Goal: Information Seeking & Learning: Learn about a topic

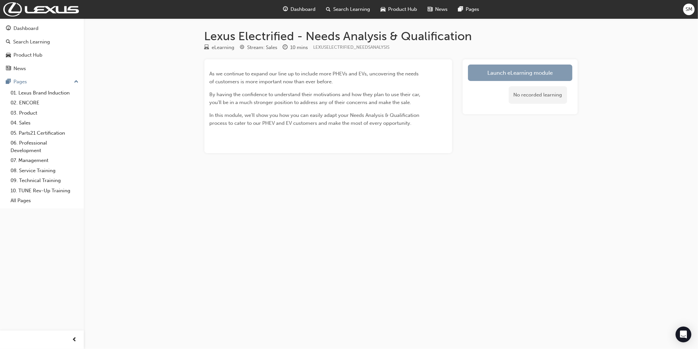
click at [507, 68] on link "Launch eLearning module" at bounding box center [520, 72] width 105 height 16
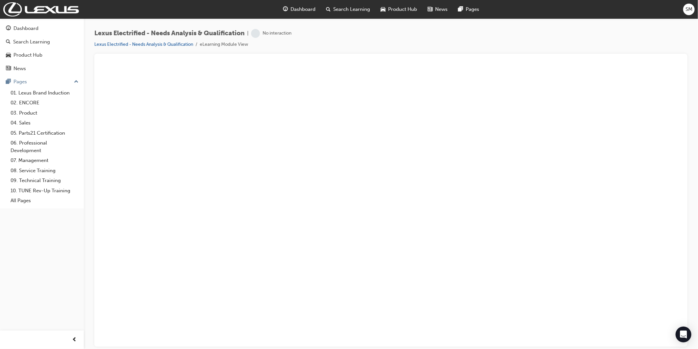
click at [204, 44] on li "eLearning Module View" at bounding box center [224, 45] width 48 height 8
click at [26, 97] on link "01. Lexus Brand Induction" at bounding box center [44, 93] width 73 height 10
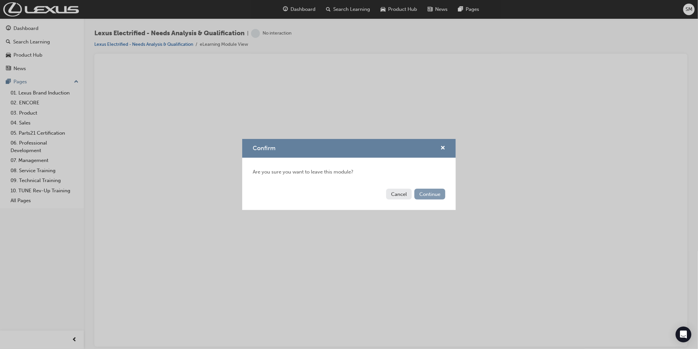
click at [434, 192] on button "Continue" at bounding box center [430, 193] width 31 height 11
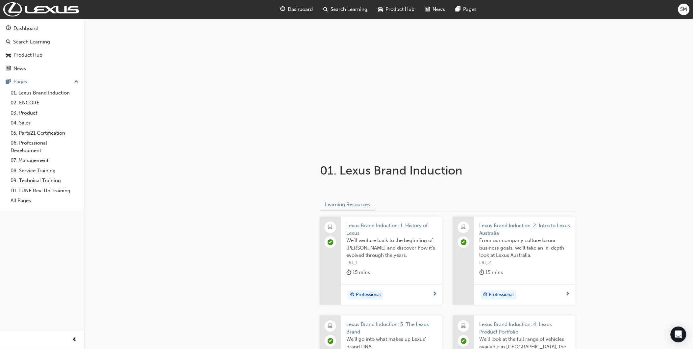
click at [350, 9] on span "Search Learning" at bounding box center [349, 10] width 37 height 8
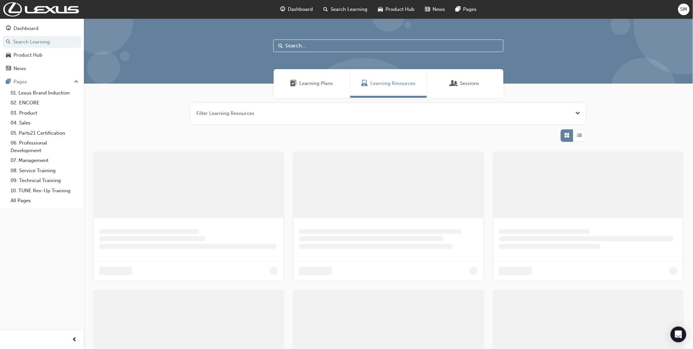
click at [291, 10] on span "Dashboard" at bounding box center [300, 10] width 25 height 8
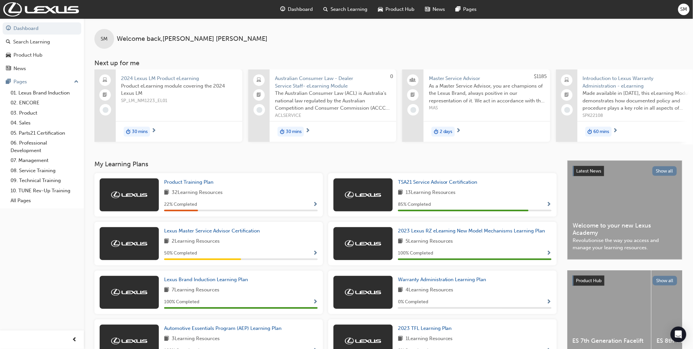
click at [305, 11] on span "Dashboard" at bounding box center [300, 10] width 25 height 8
click at [22, 55] on div "Product Hub" at bounding box center [27, 55] width 29 height 8
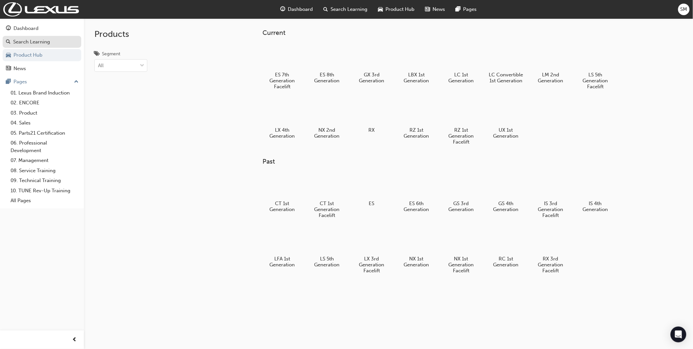
click at [29, 44] on div "Search Learning" at bounding box center [31, 42] width 37 height 8
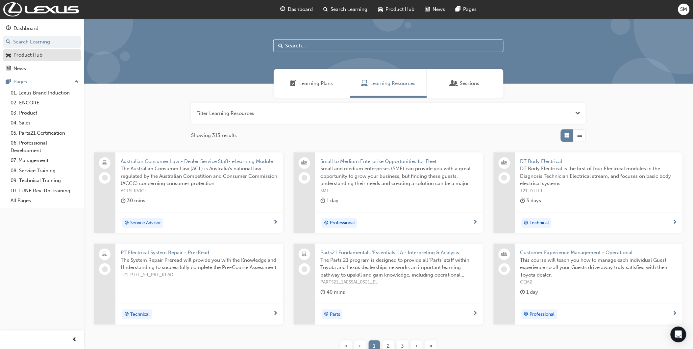
click at [54, 58] on div "Product Hub" at bounding box center [42, 55] width 72 height 8
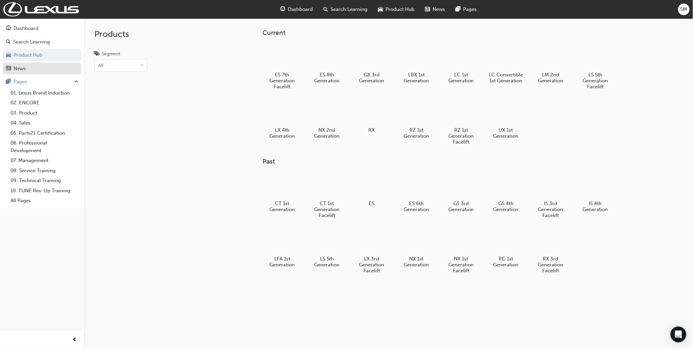
click at [32, 66] on div "News" at bounding box center [42, 68] width 72 height 8
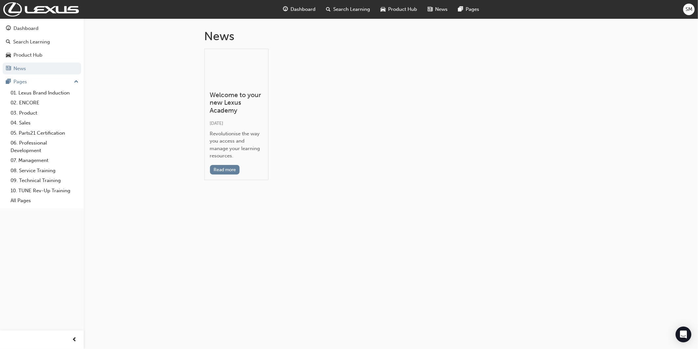
click at [30, 48] on button "Dashboard Search Learning Product Hub News Pages" at bounding box center [42, 48] width 79 height 55
click at [9, 51] on link "Product Hub" at bounding box center [42, 55] width 79 height 12
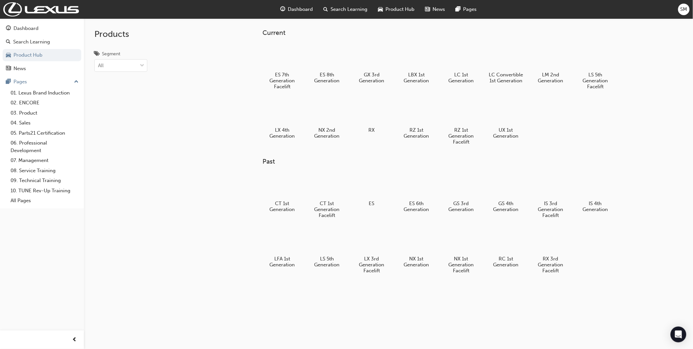
click at [291, 10] on span "Dashboard" at bounding box center [300, 10] width 25 height 8
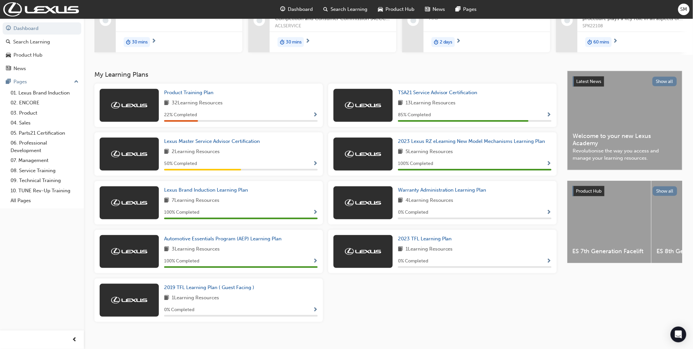
scroll to position [97, 0]
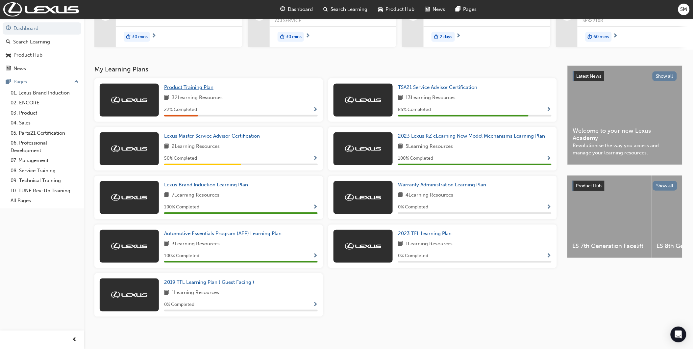
click at [185, 84] on span "Product Training Plan" at bounding box center [188, 87] width 49 height 6
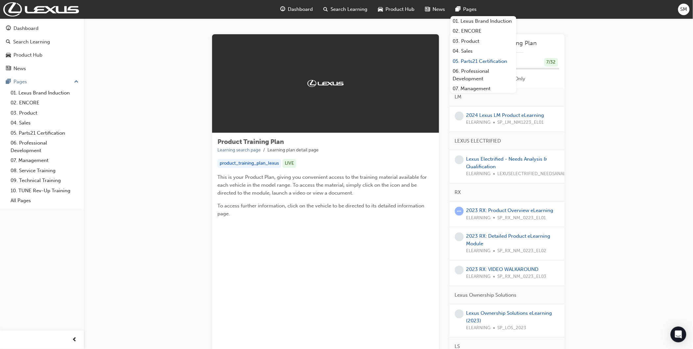
scroll to position [55, 0]
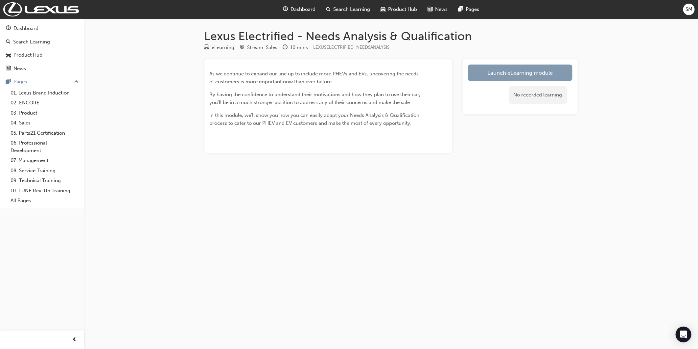
click at [507, 72] on link "Launch eLearning module" at bounding box center [520, 72] width 105 height 16
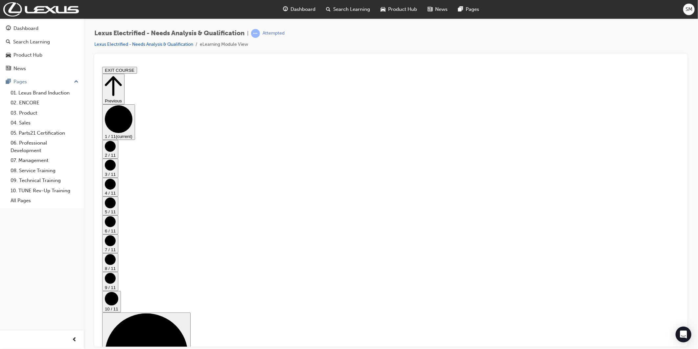
drag, startPoint x: 652, startPoint y: 196, endPoint x: 655, endPoint y: 219, distance: 23.2
drag, startPoint x: 335, startPoint y: 174, endPoint x: 329, endPoint y: 173, distance: 6.7
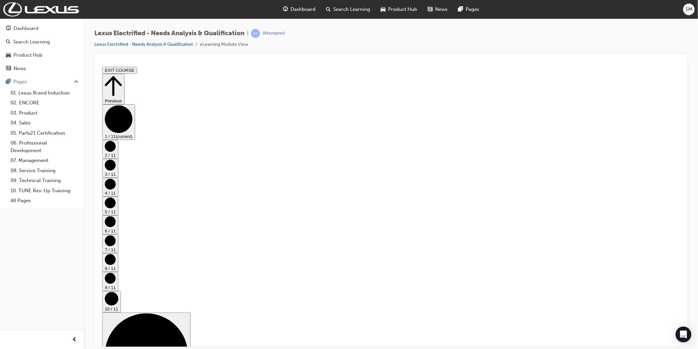
click at [132, 152] on circle "Step controls" at bounding box center [119, 138] width 28 height 28
click at [115, 170] on circle "Step controls" at bounding box center [110, 164] width 11 height 11
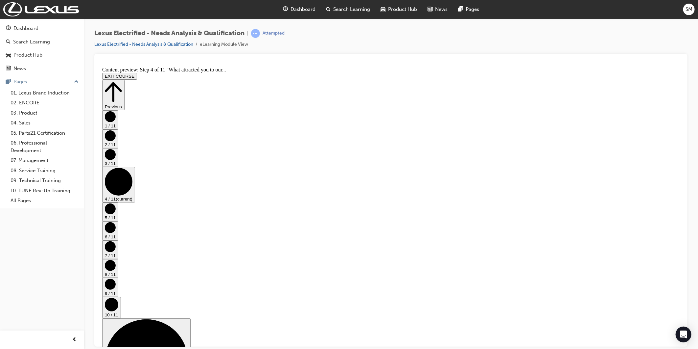
click at [118, 202] on button "5 / 11" at bounding box center [110, 211] width 16 height 19
click at [118, 221] on button "6 / 11" at bounding box center [110, 230] width 16 height 19
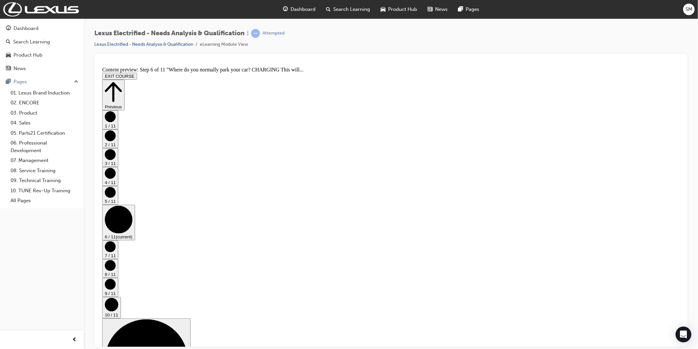
scroll to position [90, 0]
click at [115, 241] on circle "Step controls" at bounding box center [110, 246] width 11 height 11
click at [115, 259] on circle "Step controls" at bounding box center [110, 264] width 11 height 11
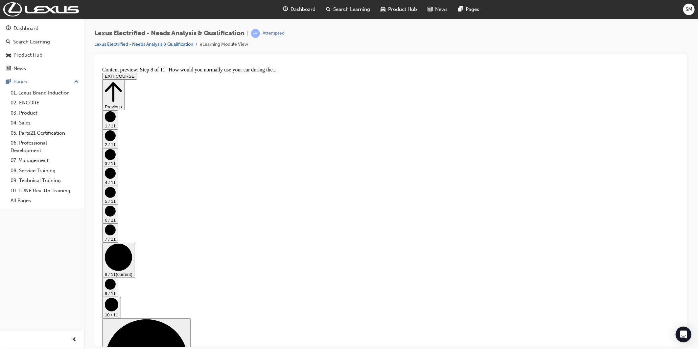
click at [118, 277] on button "9 / 11" at bounding box center [110, 286] width 16 height 19
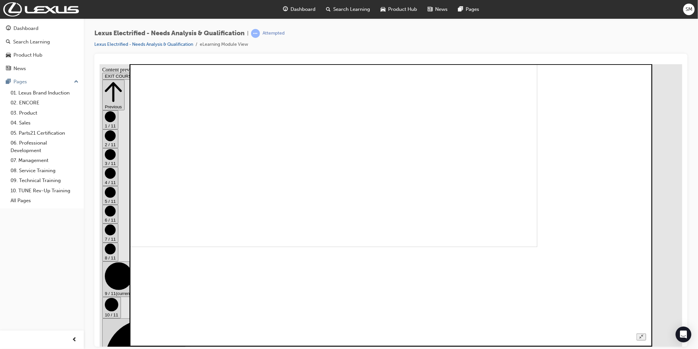
click at [643, 334] on icon "Unzoom image" at bounding box center [641, 336] width 4 height 4
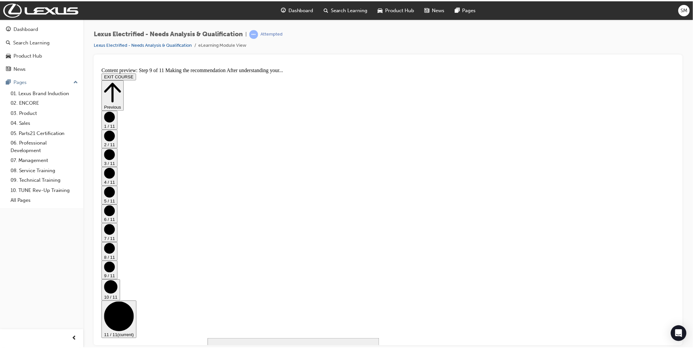
scroll to position [280, 0]
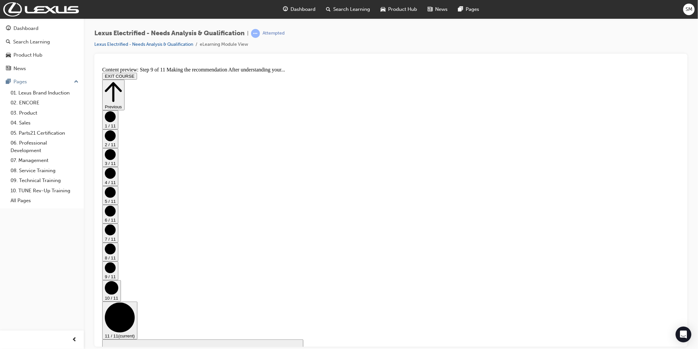
click at [306, 9] on span "Dashboard" at bounding box center [303, 10] width 25 height 8
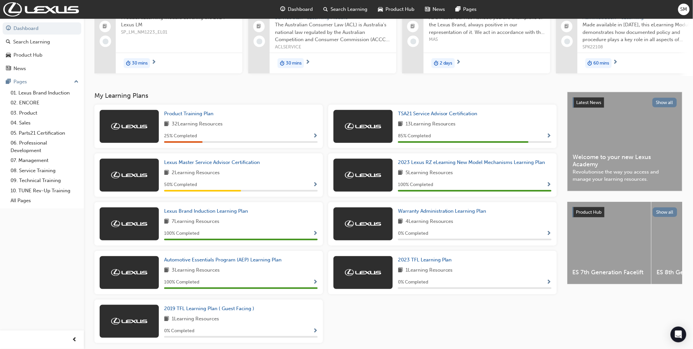
scroll to position [73, 0]
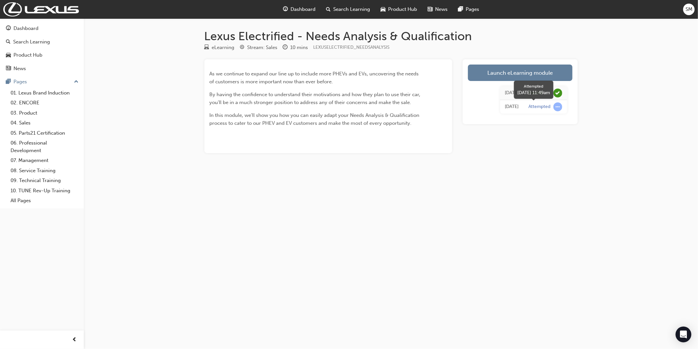
click at [541, 109] on div "Attempted" at bounding box center [540, 107] width 22 height 6
click at [556, 109] on span "learningRecordVerb_ATTEMPT-icon" at bounding box center [558, 106] width 9 height 9
click at [478, 121] on div "Launch eLearning module Today Passed Today Attempted" at bounding box center [520, 91] width 115 height 65
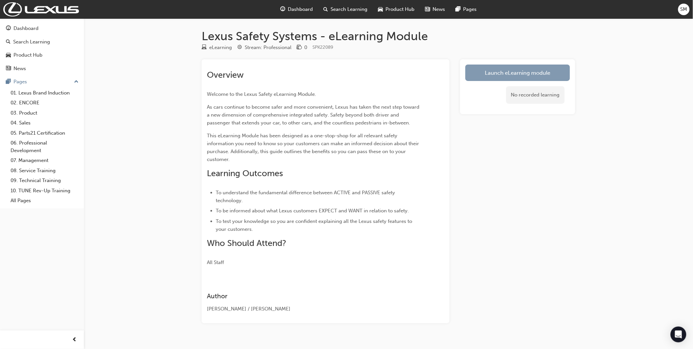
drag, startPoint x: 545, startPoint y: 63, endPoint x: 544, endPoint y: 67, distance: 3.7
click at [544, 66] on div "Launch eLearning module No recorded learning" at bounding box center [517, 86] width 115 height 55
drag, startPoint x: 544, startPoint y: 67, endPoint x: 542, endPoint y: 88, distance: 21.2
click at [542, 88] on div "No recorded learning" at bounding box center [535, 94] width 59 height 17
click at [523, 70] on link "Launch eLearning module" at bounding box center [517, 72] width 105 height 16
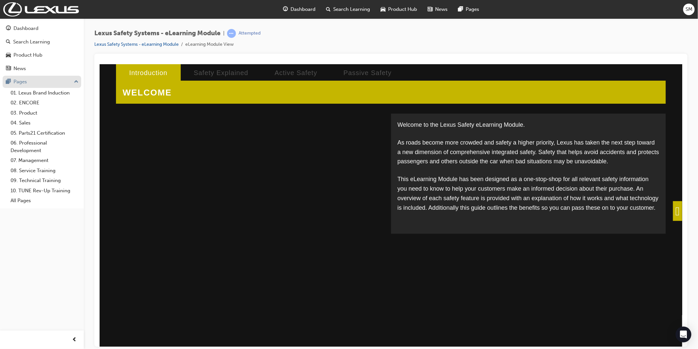
click at [80, 83] on button "Pages" at bounding box center [42, 82] width 79 height 12
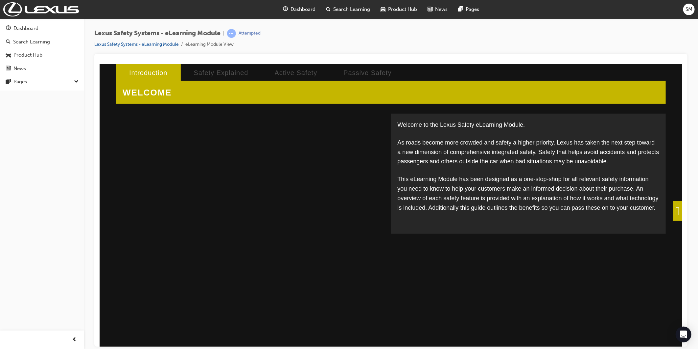
click at [678, 202] on span at bounding box center [677, 211] width 9 height 20
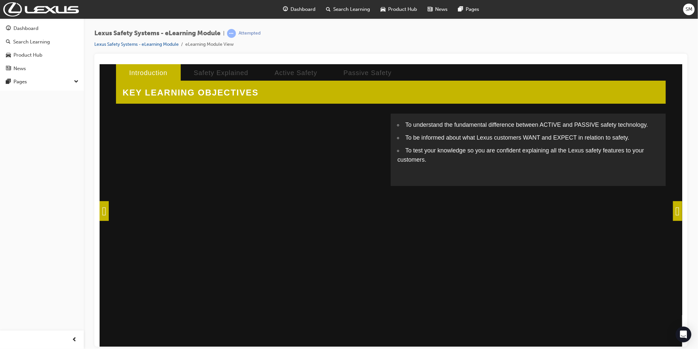
click at [685, 207] on div at bounding box center [390, 200] width 593 height 293
click at [673, 210] on span at bounding box center [677, 211] width 9 height 20
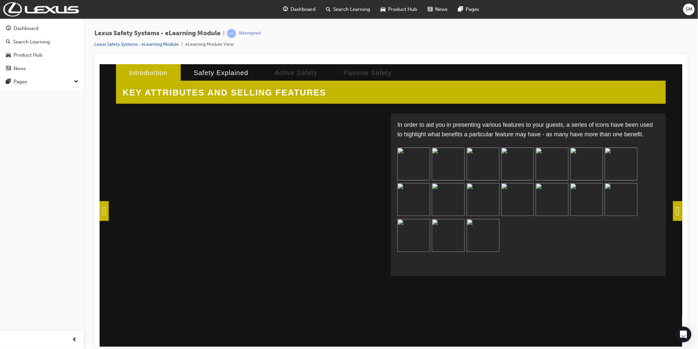
click at [673, 210] on span at bounding box center [677, 211] width 9 height 20
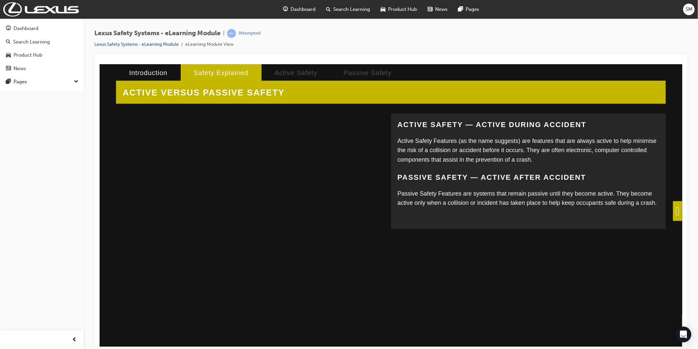
click at [673, 207] on span at bounding box center [677, 211] width 9 height 20
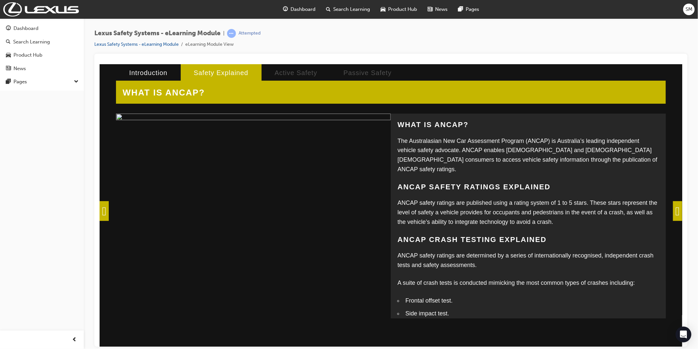
click at [673, 206] on span at bounding box center [677, 211] width 9 height 20
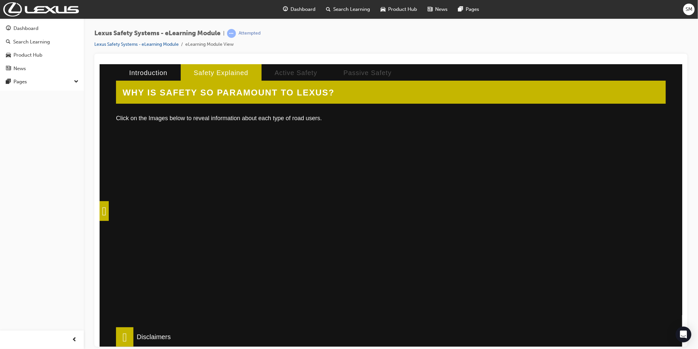
click at [230, 151] on div at bounding box center [246, 211] width 248 height 164
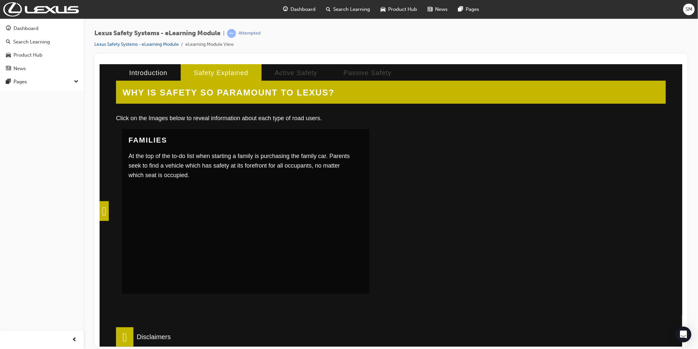
click at [474, 175] on div at bounding box center [505, 211] width 248 height 164
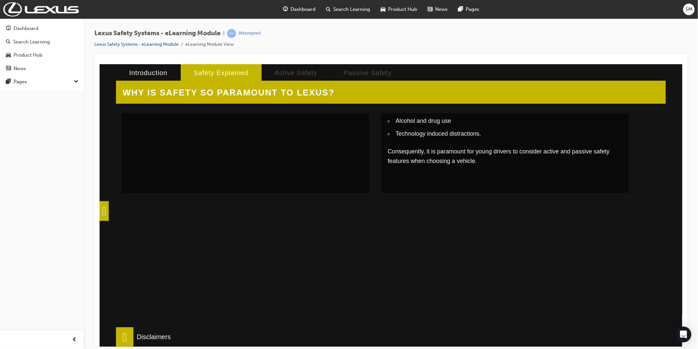
scroll to position [109, 0]
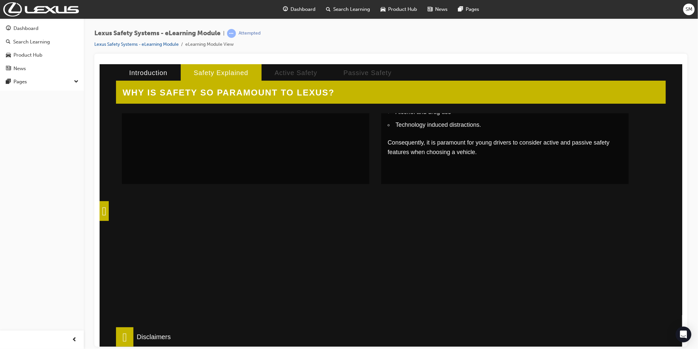
click at [478, 232] on div at bounding box center [505, 277] width 248 height 164
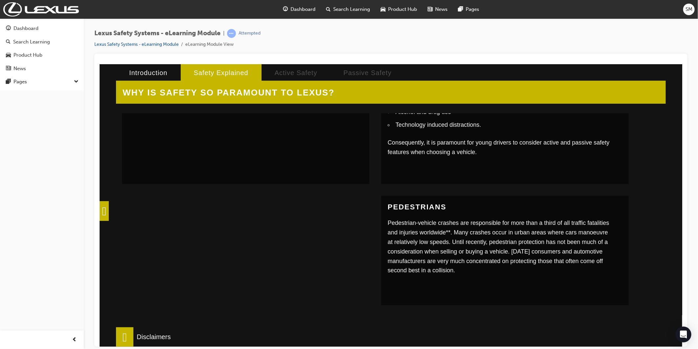
click at [314, 219] on div at bounding box center [246, 277] width 248 height 164
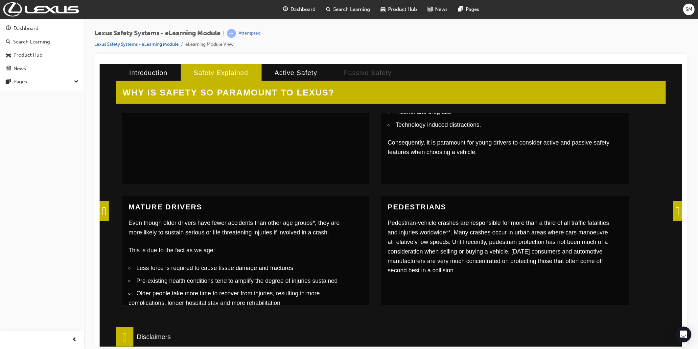
click at [673, 211] on span at bounding box center [677, 211] width 9 height 20
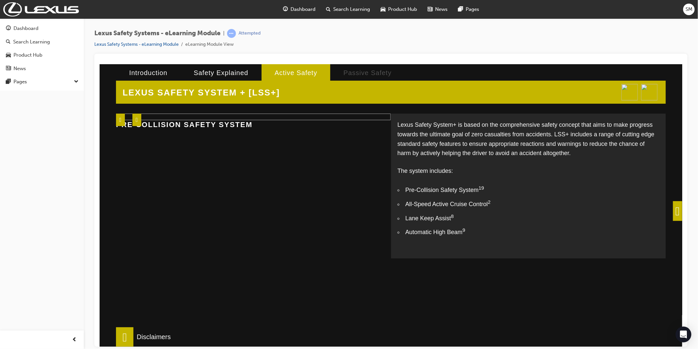
click at [666, 214] on div "LEXUS SAFETY SYSTEM + [LSS+] Lexus Safety System+ is based on the comprehensive…" at bounding box center [390, 220] width 583 height 313
click at [673, 214] on span at bounding box center [677, 211] width 9 height 20
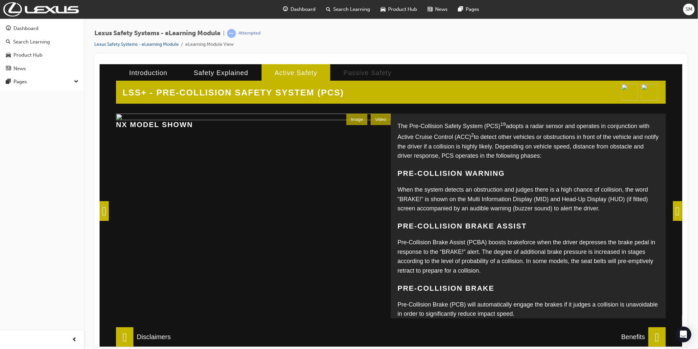
click at [678, 213] on span at bounding box center [677, 211] width 9 height 20
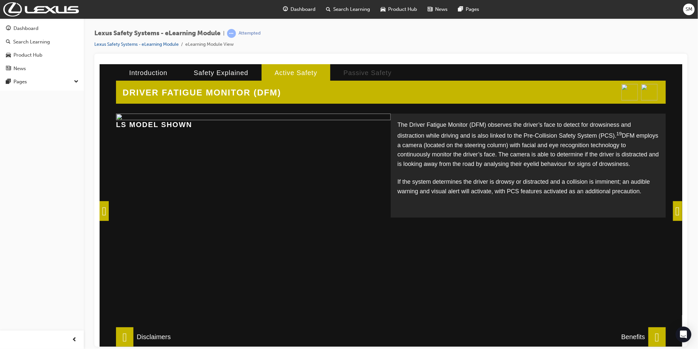
click at [677, 213] on span at bounding box center [677, 211] width 9 height 20
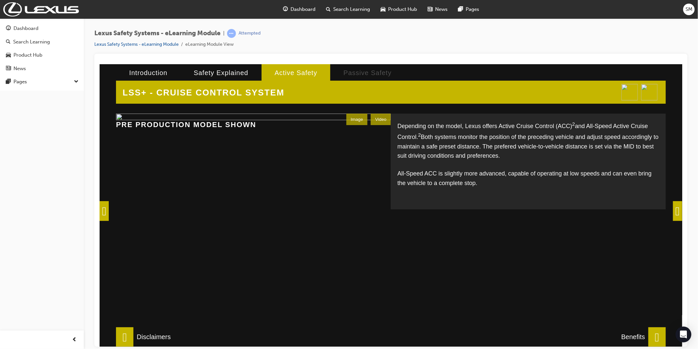
click at [676, 212] on span at bounding box center [677, 211] width 9 height 20
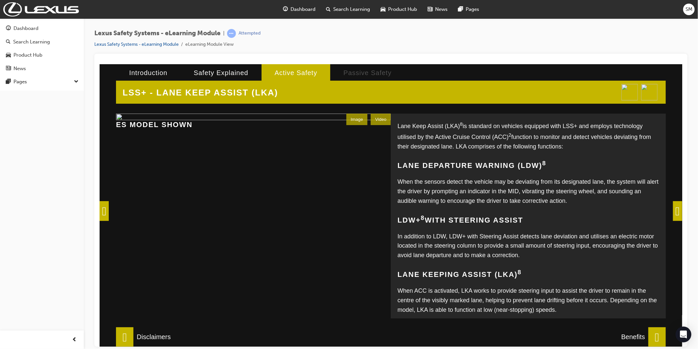
click at [676, 212] on span at bounding box center [677, 211] width 9 height 20
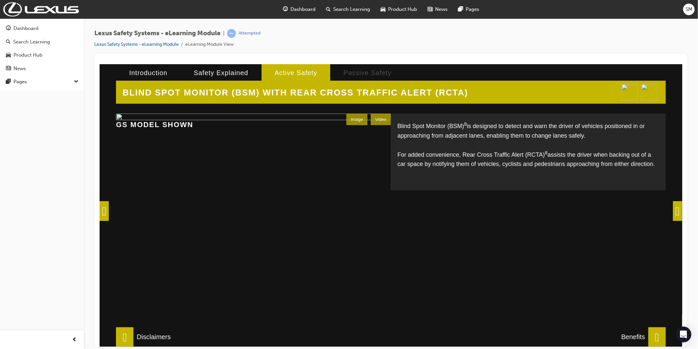
click at [680, 211] on span at bounding box center [677, 211] width 9 height 20
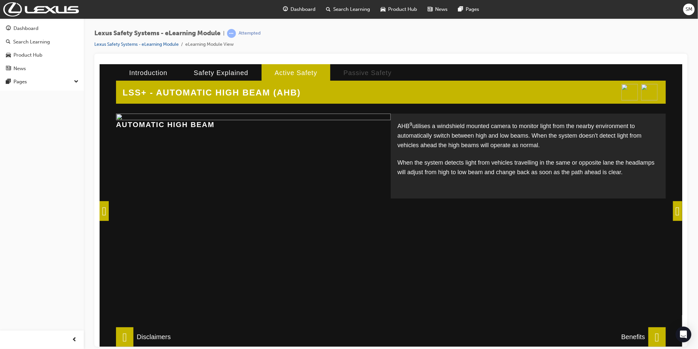
click at [680, 212] on span at bounding box center [677, 211] width 9 height 20
click at [674, 210] on div "LSS+ - AUTOMATIC HIGH BEAM (AHB) AHB 9 utilises a windshield mounted camera to …" at bounding box center [390, 205] width 583 height 282
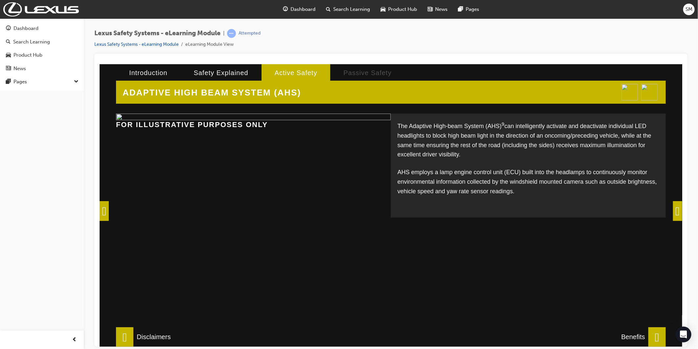
click at [673, 211] on span at bounding box center [677, 211] width 9 height 20
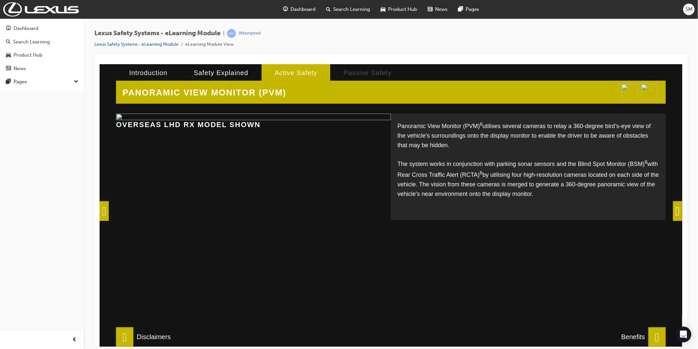
click at [673, 211] on span at bounding box center [677, 211] width 9 height 20
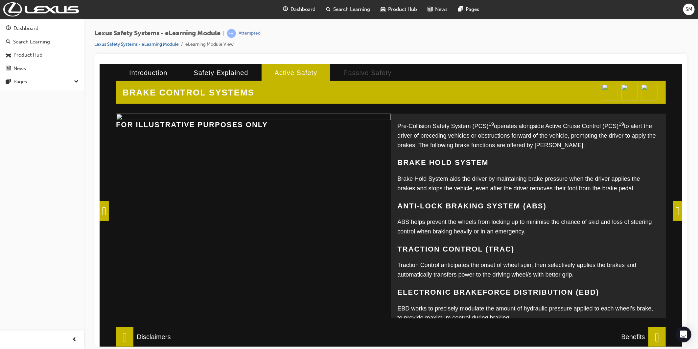
click at [673, 211] on span at bounding box center [677, 211] width 9 height 20
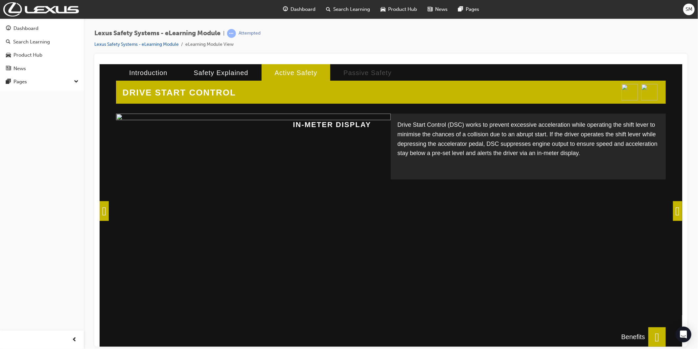
click at [673, 211] on span at bounding box center [677, 211] width 9 height 20
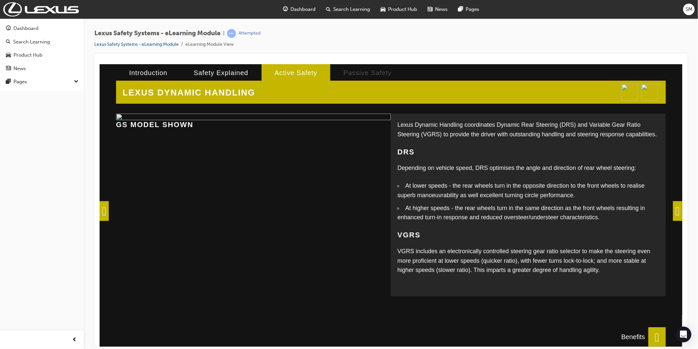
click at [673, 211] on span at bounding box center [677, 211] width 9 height 20
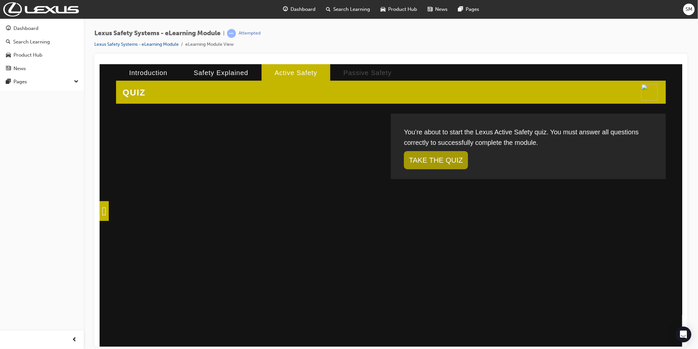
click at [446, 161] on link "TAKE THE QUIZ" at bounding box center [436, 160] width 64 height 18
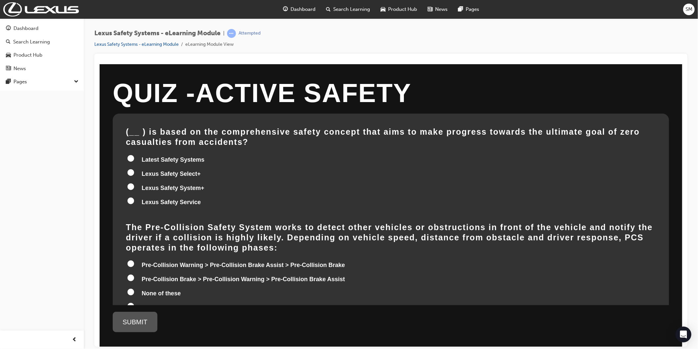
click at [146, 156] on span "Latest Safety Systems" at bounding box center [172, 159] width 63 height 7
click at [134, 155] on input "Latest Safety Systems" at bounding box center [130, 158] width 7 height 7
radio input "true"
click at [136, 168] on label "Lexus Safety Select+" at bounding box center [391, 174] width 530 height 12
click at [134, 169] on input "Lexus Safety Select+" at bounding box center [130, 172] width 7 height 7
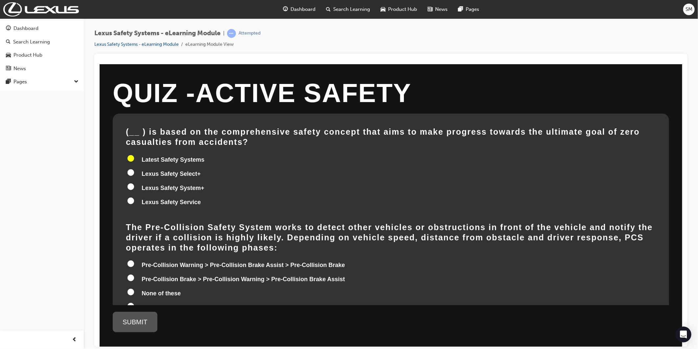
radio input "true"
click at [159, 184] on span "Lexus Safety System+" at bounding box center [172, 187] width 63 height 7
click at [134, 183] on input "Lexus Safety System+" at bounding box center [130, 186] width 7 height 7
radio input "true"
click at [174, 196] on label "Lexus Safety Service" at bounding box center [391, 202] width 530 height 12
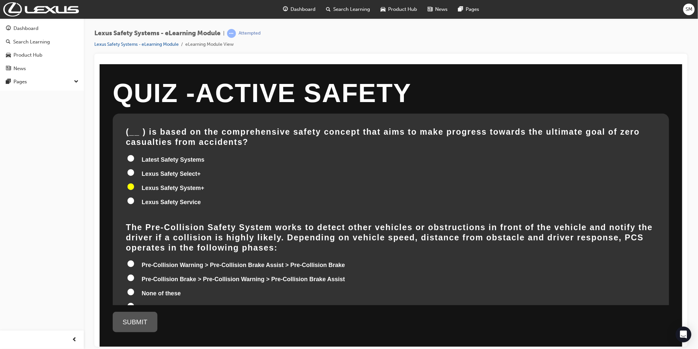
click at [134, 197] on input "Lexus Safety Service" at bounding box center [130, 200] width 7 height 7
radio input "true"
click at [177, 156] on span "Latest Safety Systems" at bounding box center [172, 159] width 63 height 7
click at [134, 155] on input "Latest Safety Systems" at bounding box center [130, 158] width 7 height 7
radio input "true"
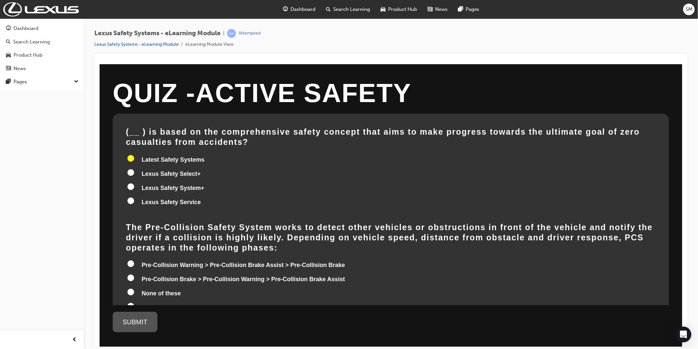
click at [173, 170] on span "Lexus Safety Select+" at bounding box center [170, 173] width 59 height 7
click at [134, 169] on input "Lexus Safety Select+" at bounding box center [130, 172] width 7 height 7
radio input "true"
click at [166, 184] on span "Lexus Safety System+" at bounding box center [172, 187] width 63 height 7
click at [134, 183] on input "Lexus Safety System+" at bounding box center [130, 186] width 7 height 7
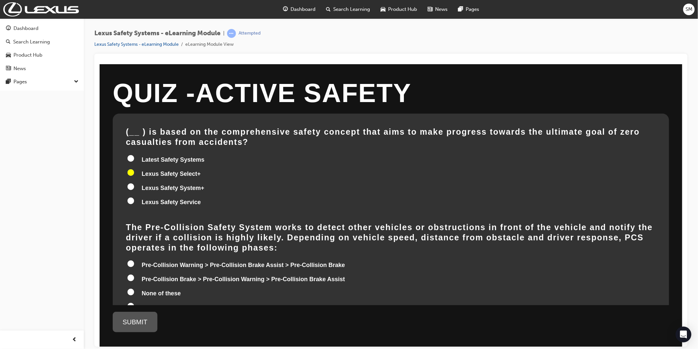
radio input "true"
click at [177, 198] on span "Lexus Safety Service" at bounding box center [170, 201] width 59 height 7
click at [134, 197] on input "Lexus Safety Service" at bounding box center [130, 200] width 7 height 7
radio input "true"
click at [162, 156] on span "Latest Safety Systems" at bounding box center [172, 159] width 63 height 7
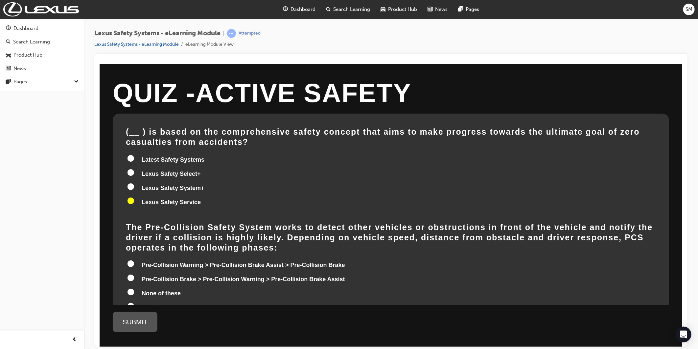
click at [134, 155] on input "Latest Safety Systems" at bounding box center [130, 158] width 7 height 7
radio input "true"
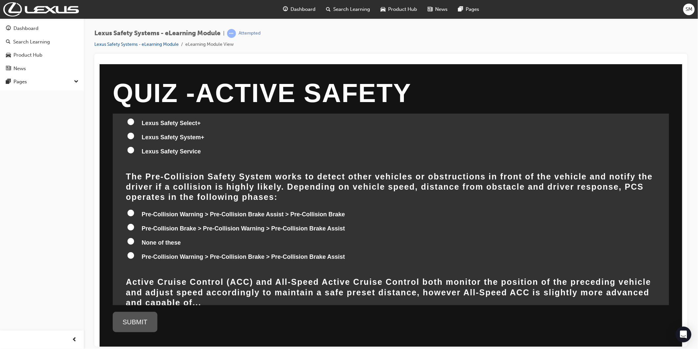
scroll to position [0, 0]
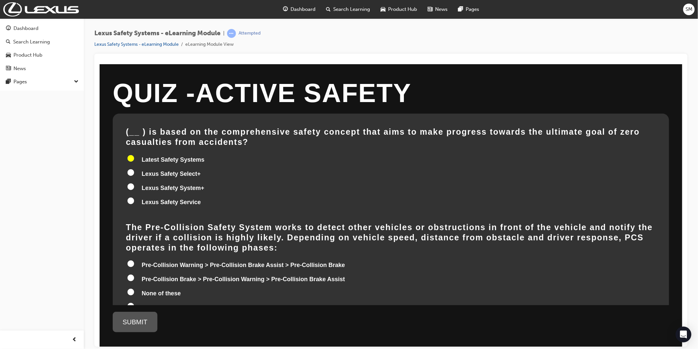
drag, startPoint x: 154, startPoint y: 161, endPoint x: 157, endPoint y: 168, distance: 7.9
click at [155, 170] on span "Lexus Safety Select+" at bounding box center [170, 173] width 59 height 7
click at [134, 169] on input "Lexus Safety Select+" at bounding box center [130, 172] width 7 height 7
radio input "true"
click at [164, 184] on span "Lexus Safety System+" at bounding box center [172, 187] width 63 height 7
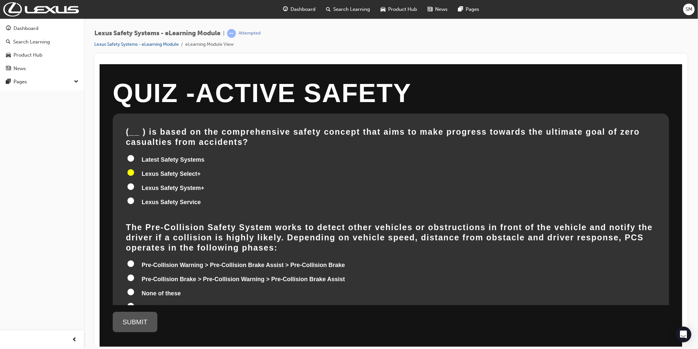
click at [134, 183] on input "Lexus Safety System+" at bounding box center [130, 186] width 7 height 7
radio input "true"
click at [152, 198] on span "Lexus Safety Service" at bounding box center [170, 201] width 59 height 7
click at [134, 197] on input "Lexus Safety Service" at bounding box center [130, 200] width 7 height 7
radio input "true"
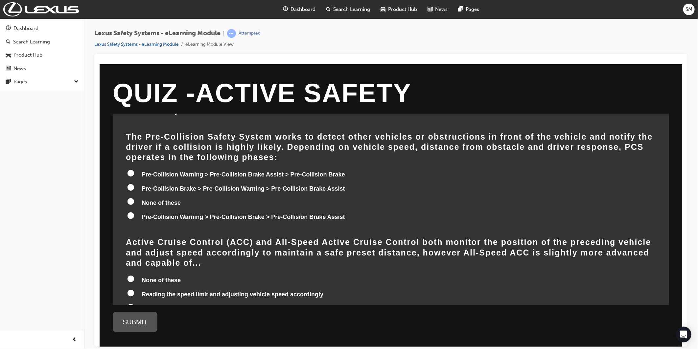
scroll to position [89, 0]
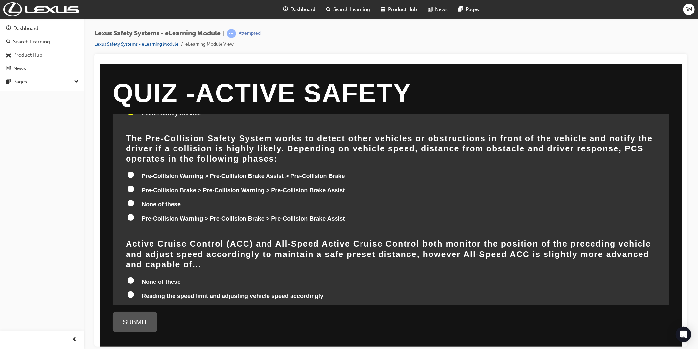
click at [216, 172] on span "Pre-Collision Warning > Pre-Collision Brake Assist > Pre-Collision Brake" at bounding box center [243, 175] width 204 height 7
click at [134, 171] on input "Pre-Collision Warning > Pre-Collision Brake Assist > Pre-Collision Brake" at bounding box center [130, 174] width 7 height 7
radio input "true"
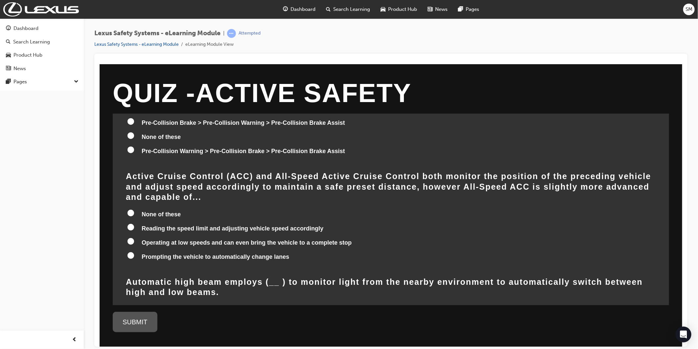
scroll to position [162, 0]
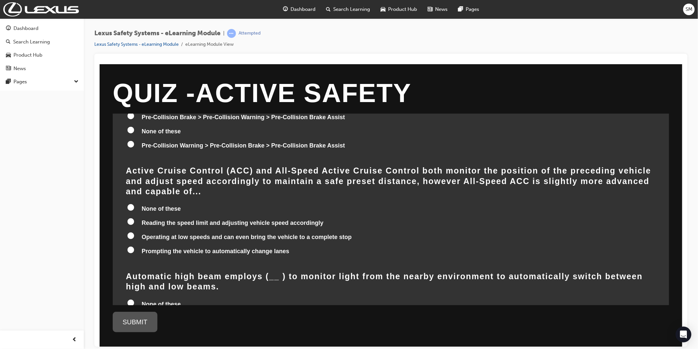
click at [161, 203] on label "None of these" at bounding box center [391, 209] width 530 height 12
click at [134, 204] on input "None of these" at bounding box center [130, 207] width 7 height 7
radio input "true"
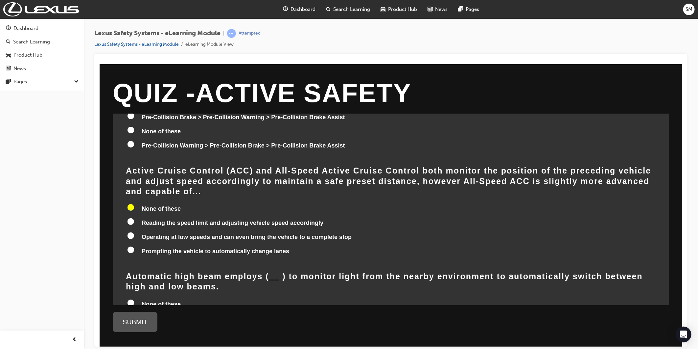
click at [222, 217] on label "Reading the speed limit and adjusting vehicle speed accordingly" at bounding box center [391, 223] width 530 height 12
click at [134, 218] on input "Reading the speed limit and adjusting vehicle speed accordingly" at bounding box center [130, 221] width 7 height 7
radio input "true"
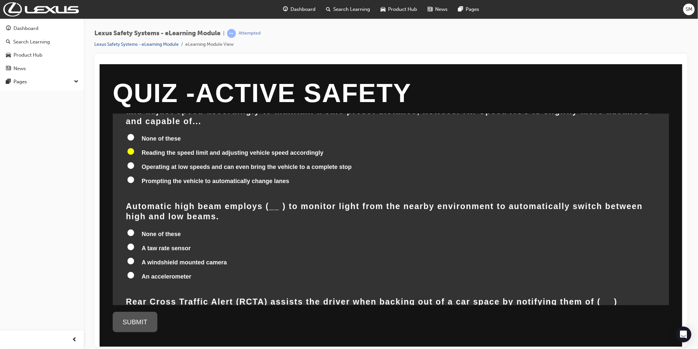
scroll to position [235, 0]
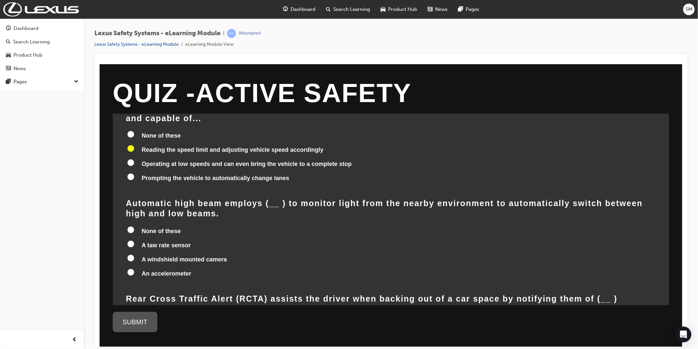
click at [163, 227] on span "None of these" at bounding box center [160, 230] width 39 height 7
click at [134, 226] on input "None of these" at bounding box center [130, 229] width 7 height 7
radio input "true"
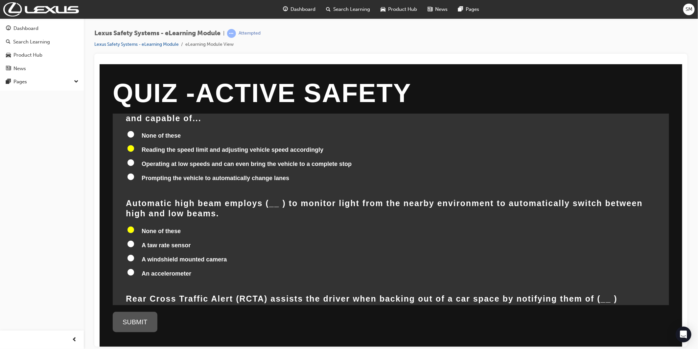
radio input "true"
click at [141, 255] on span "A windshield mounted camera" at bounding box center [183, 258] width 85 height 7
click at [134, 254] on input "A windshield mounted camera" at bounding box center [130, 257] width 7 height 7
radio input "true"
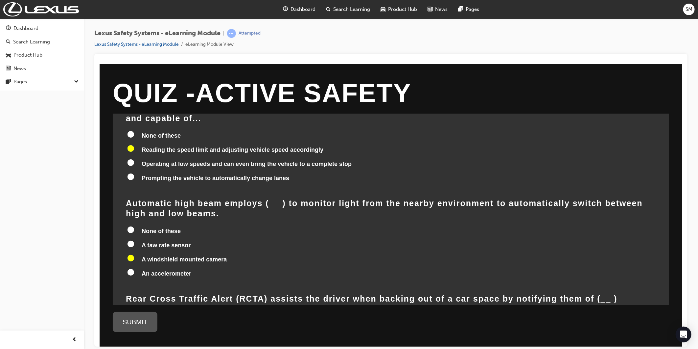
radio input "true"
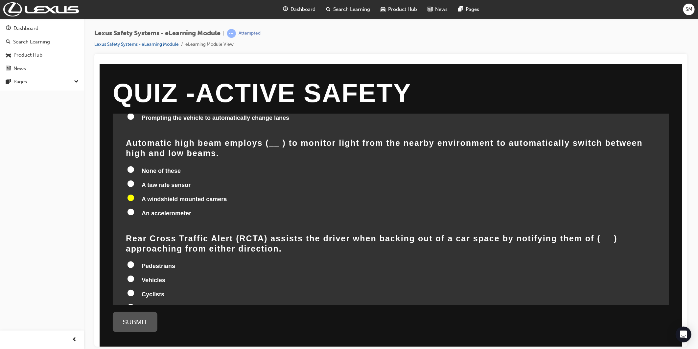
scroll to position [308, 0]
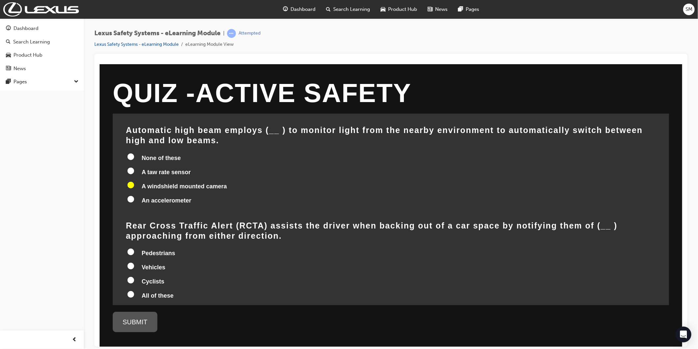
click at [165, 289] on label "All of these" at bounding box center [391, 295] width 530 height 12
click at [134, 290] on input "All of these" at bounding box center [130, 293] width 7 height 7
radio input "true"
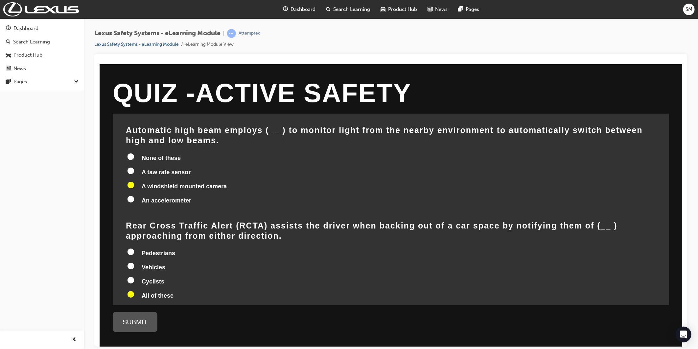
radio input "true"
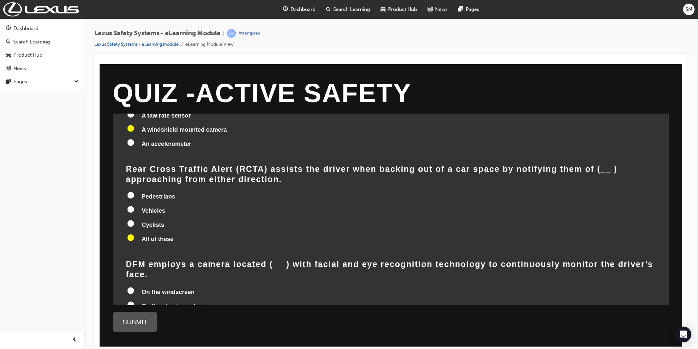
scroll to position [381, 0]
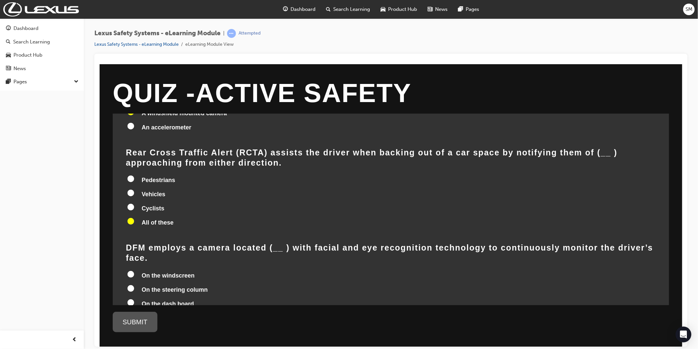
click at [154, 286] on span "On the steering column" at bounding box center [174, 289] width 66 height 7
click at [134, 284] on input "On the steering column" at bounding box center [130, 287] width 7 height 7
radio input "true"
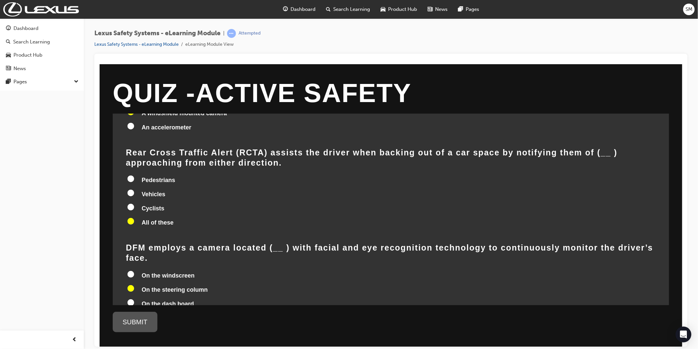
radio input "true"
drag, startPoint x: 139, startPoint y: 198, endPoint x: 271, endPoint y: 215, distance: 132.9
click at [271, 242] on div "DFM employs a camera located ( __ ) with facial and eye recognition technology …" at bounding box center [391, 283] width 530 height 82
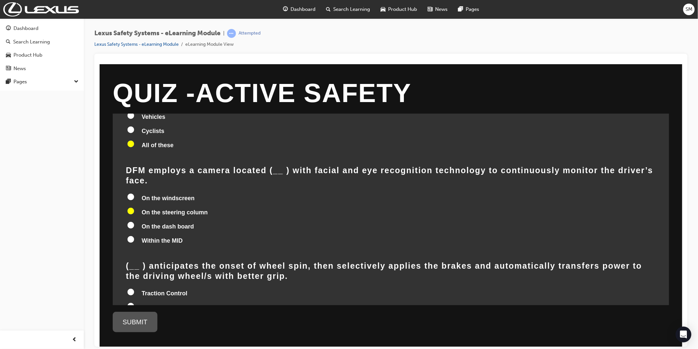
scroll to position [491, 0]
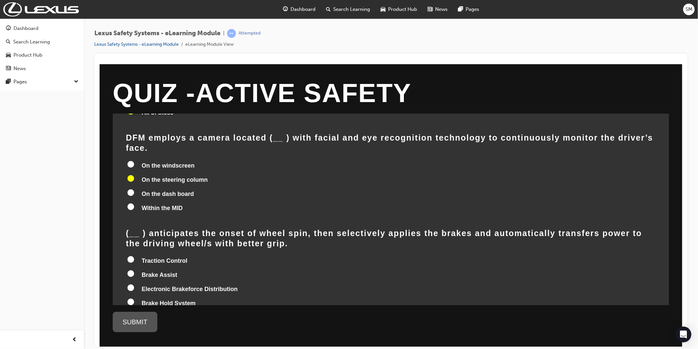
click at [235, 228] on h2 "( __ ) anticipates the onset of wheel spin, then selectively applies the brakes…" at bounding box center [391, 238] width 530 height 21
click at [152, 271] on span "Brake Assist" at bounding box center [159, 274] width 36 height 7
click at [134, 270] on input "Brake Assist" at bounding box center [130, 273] width 7 height 7
radio input "true"
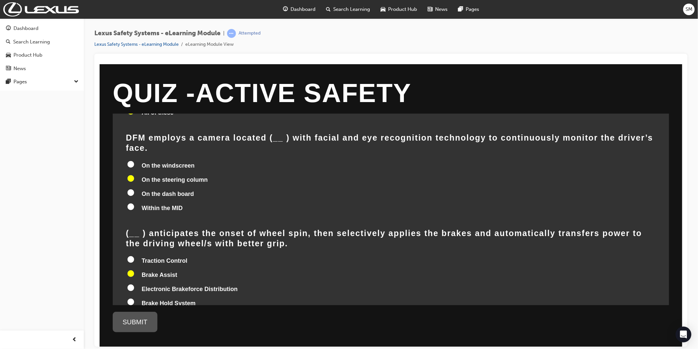
radio input "true"
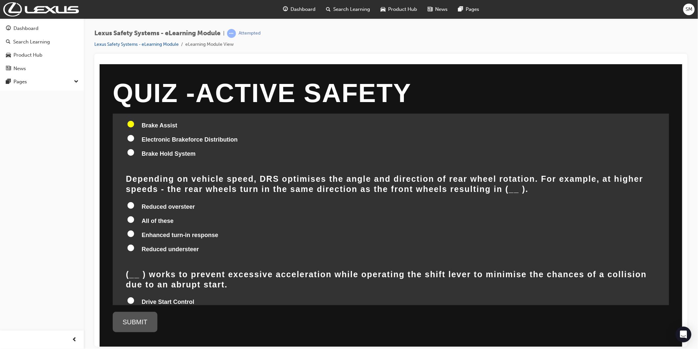
scroll to position [603, 0]
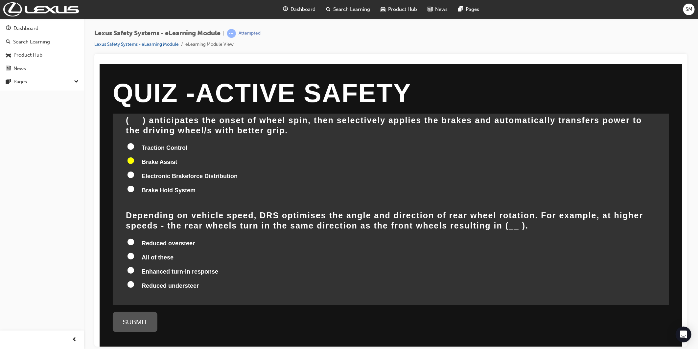
click at [163, 239] on span "Reduced oversteer" at bounding box center [167, 242] width 53 height 7
click at [134, 238] on input "Reduced oversteer" at bounding box center [130, 241] width 7 height 7
radio input "true"
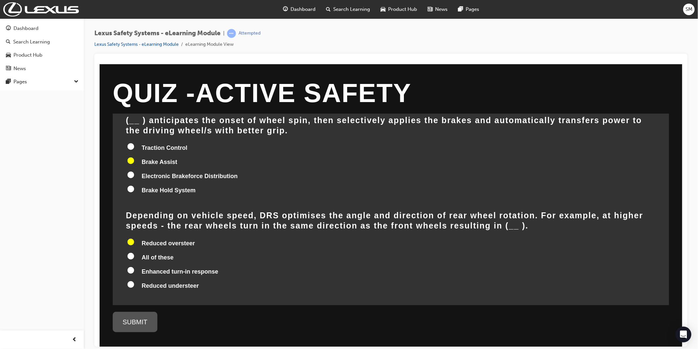
radio input "true"
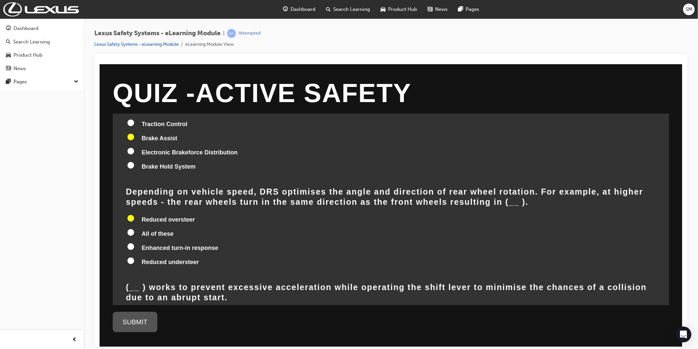
scroll to position [640, 0]
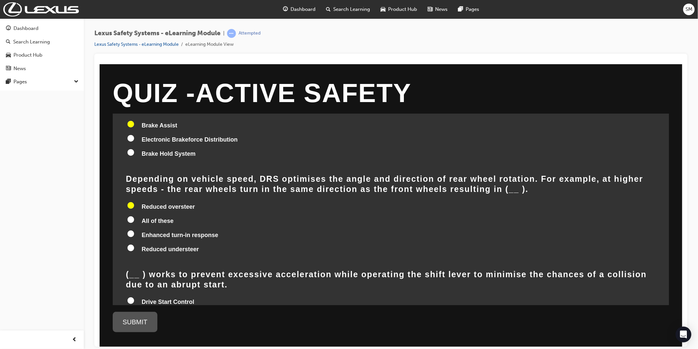
click at [148, 217] on span "All of these" at bounding box center [157, 220] width 32 height 7
click at [134, 216] on input "All of these" at bounding box center [130, 219] width 7 height 7
radio input "true"
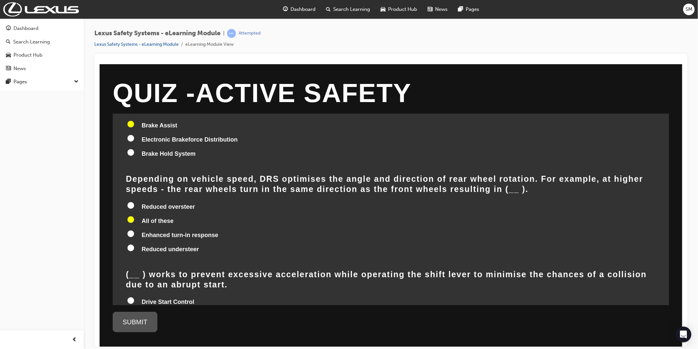
radio input "true"
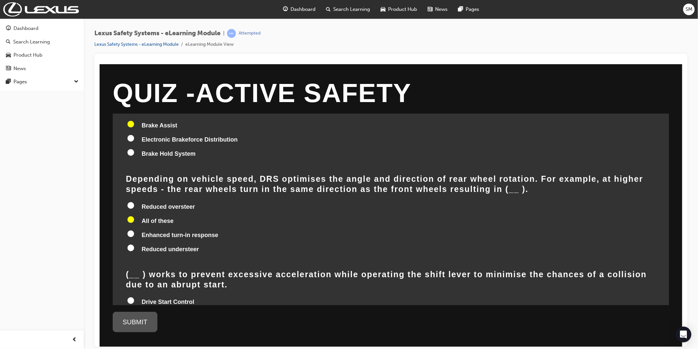
click at [161, 298] on span "Drive Start Control" at bounding box center [167, 301] width 53 height 7
click at [134, 297] on input "Drive Start Control" at bounding box center [130, 300] width 7 height 7
radio input "true"
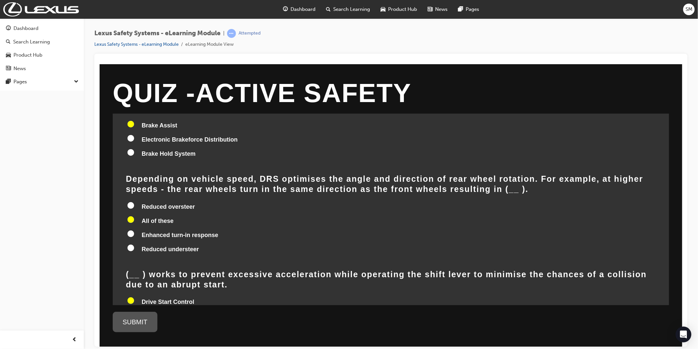
radio input "true"
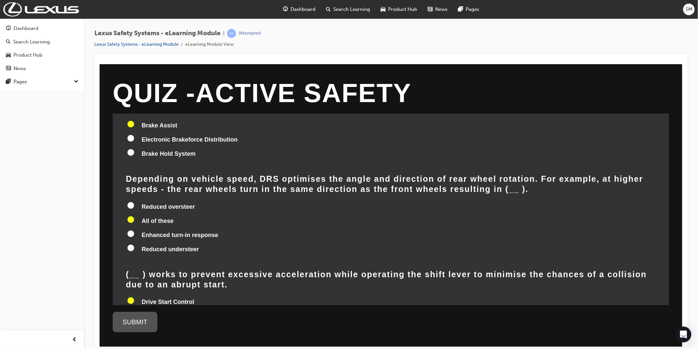
radio input "true"
click at [140, 316] on div "SUBMIT" at bounding box center [134, 321] width 45 height 20
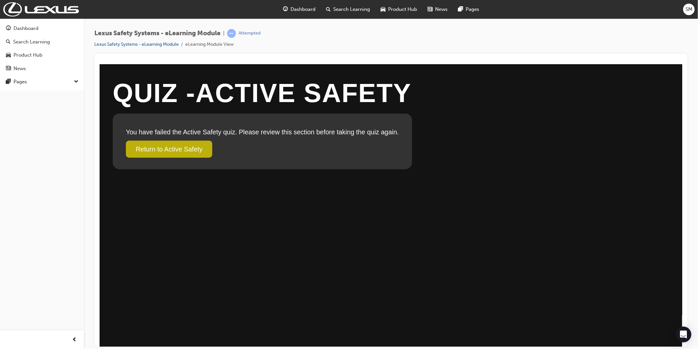
click at [190, 152] on link "Return to Active Safety" at bounding box center [169, 148] width 86 height 17
